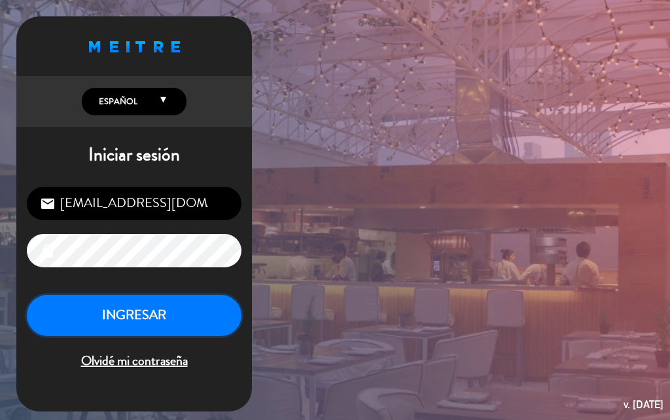
click at [202, 317] on button "INGRESAR" at bounding box center [134, 315] width 215 height 41
